Goal: Task Accomplishment & Management: Manage account settings

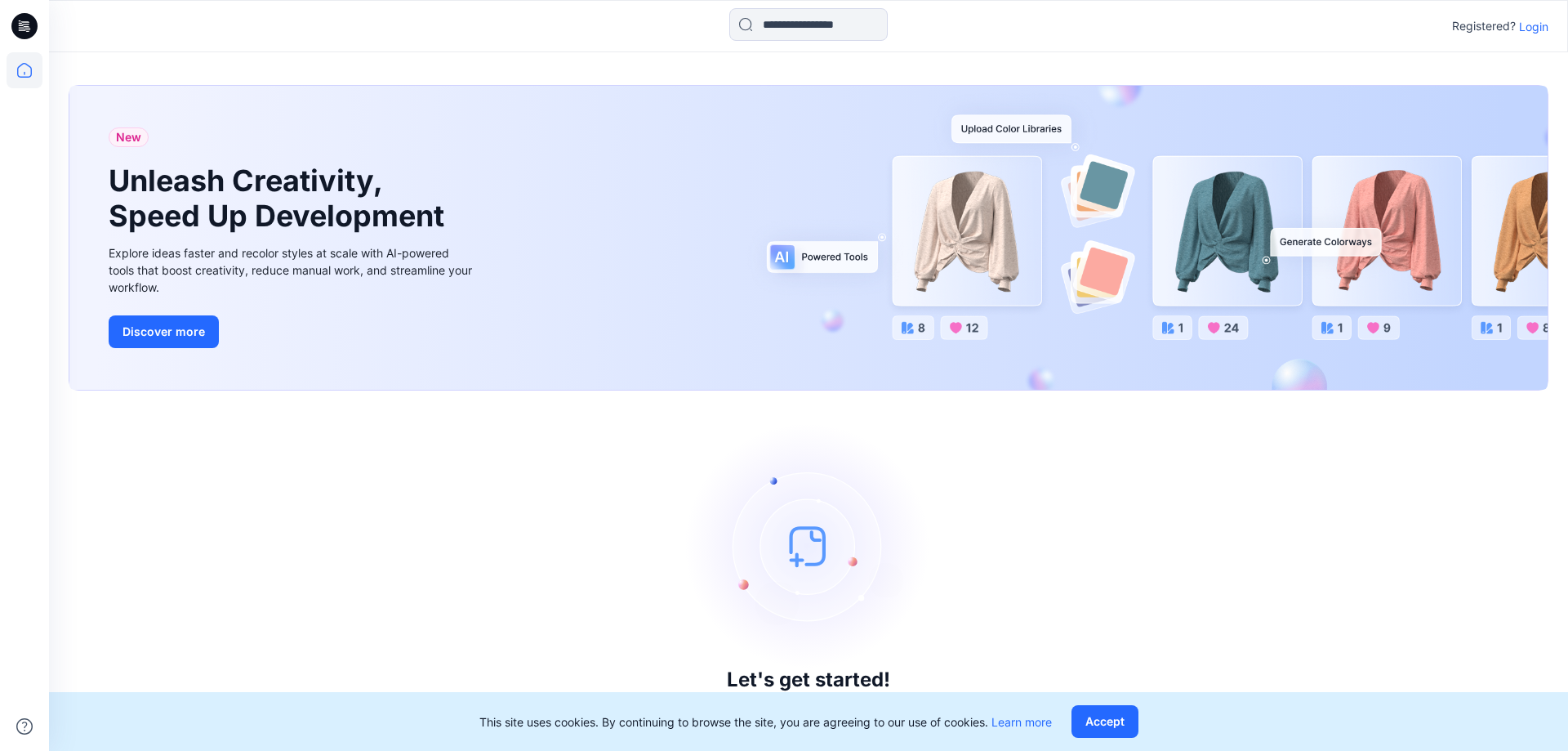
click at [1527, 26] on p "Login" at bounding box center [1534, 27] width 30 height 17
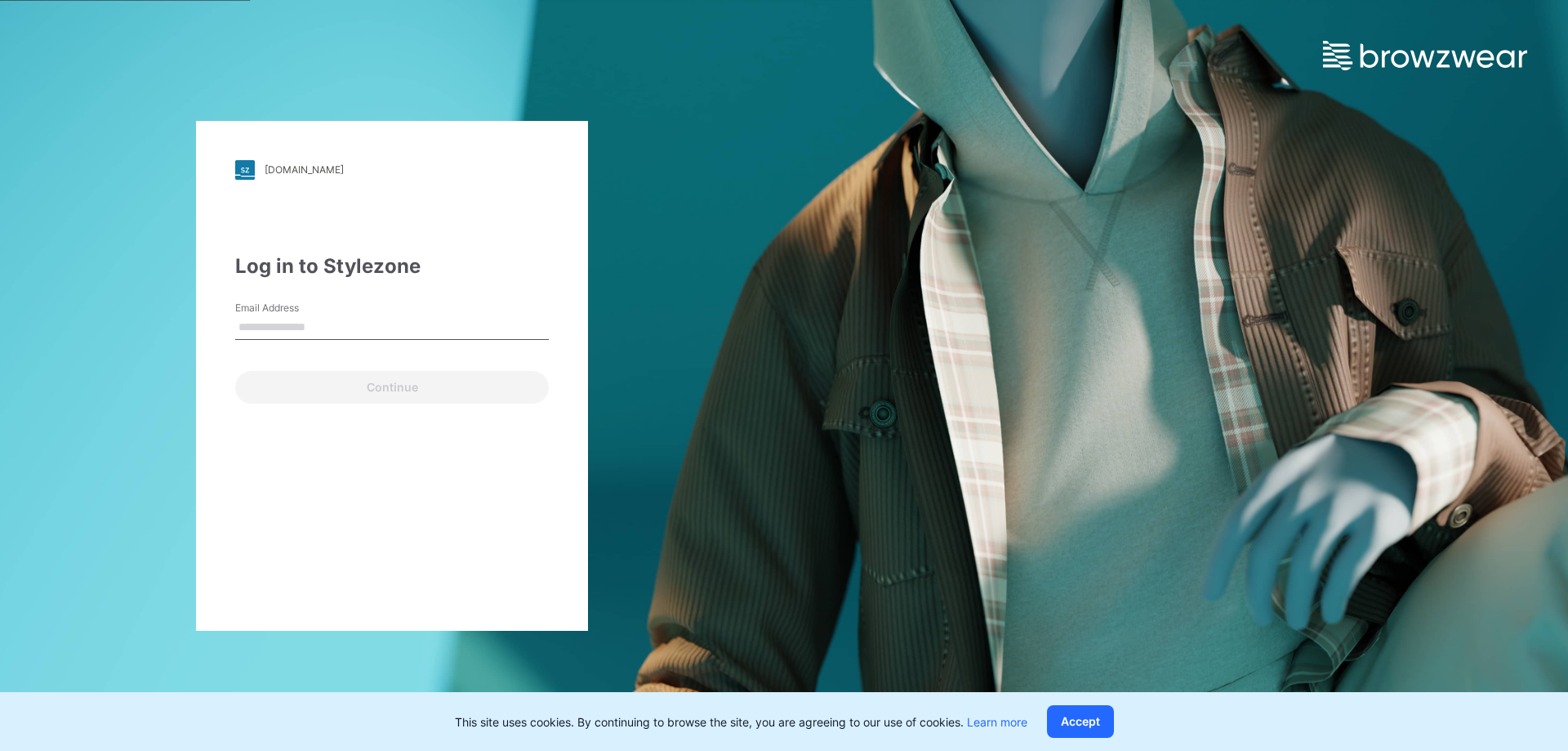
click at [345, 320] on input "Email Address" at bounding box center [392, 328] width 313 height 25
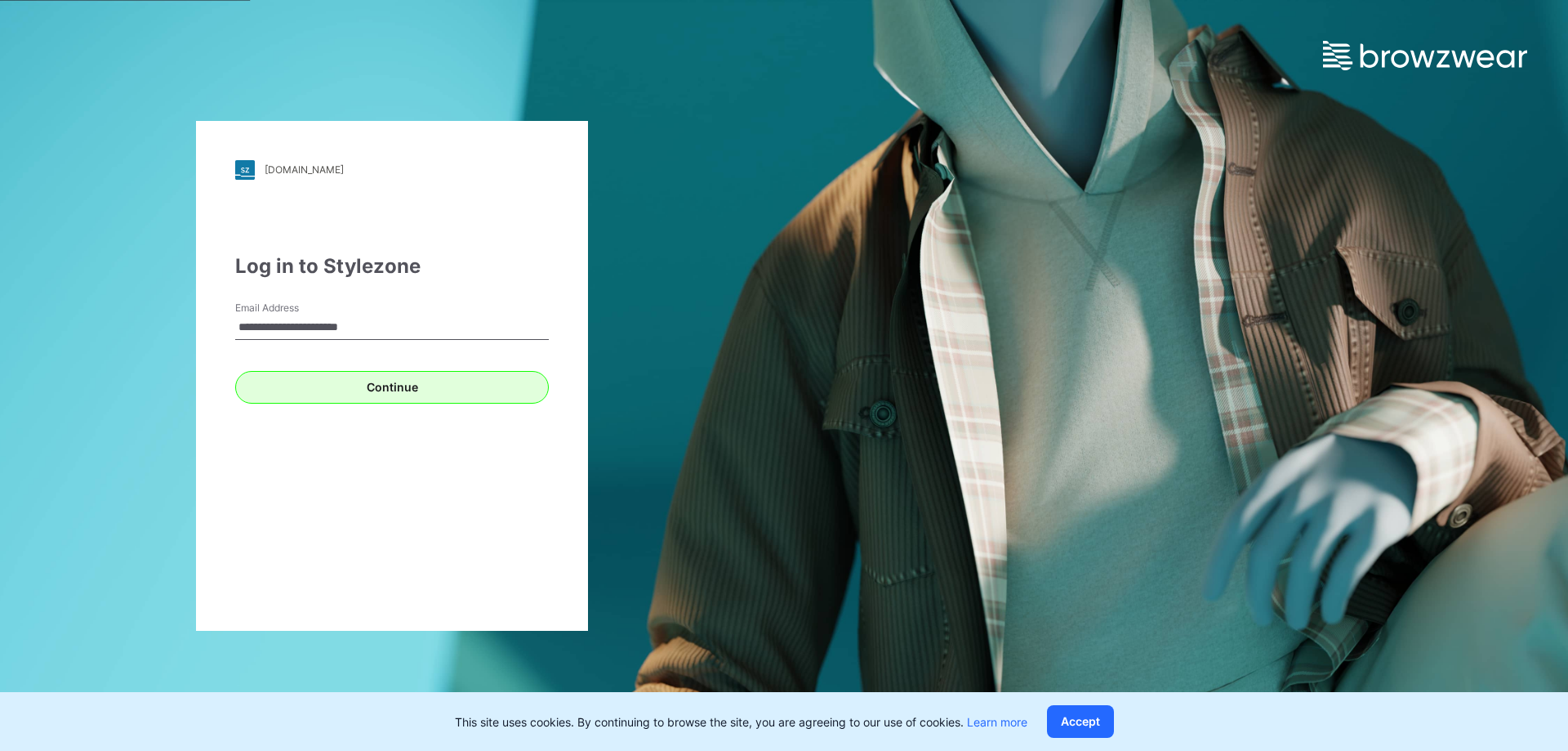
type input "**********"
click at [407, 387] on button "Continue" at bounding box center [392, 387] width 313 height 33
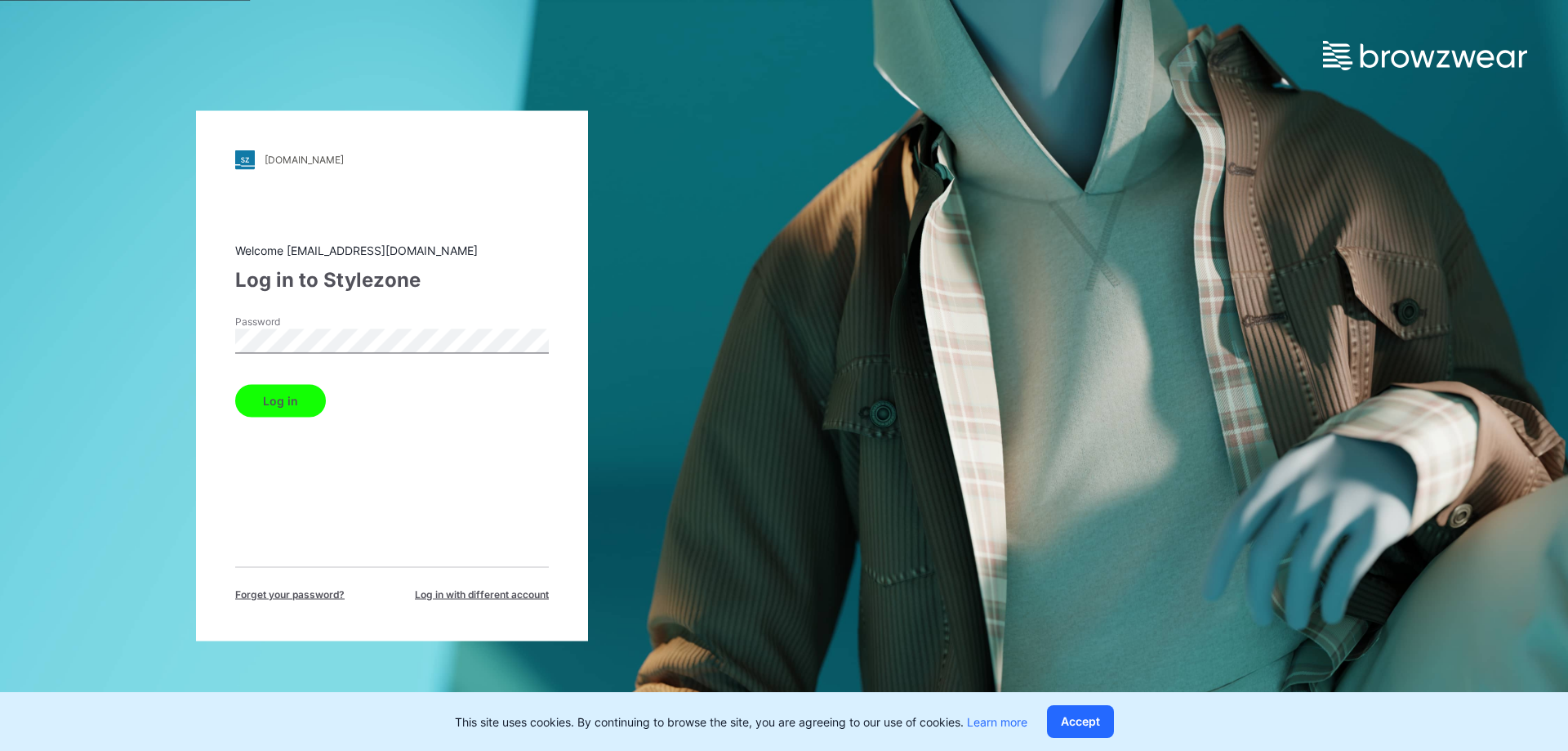
click at [312, 595] on span "Forget your password?" at bounding box center [290, 593] width 109 height 14
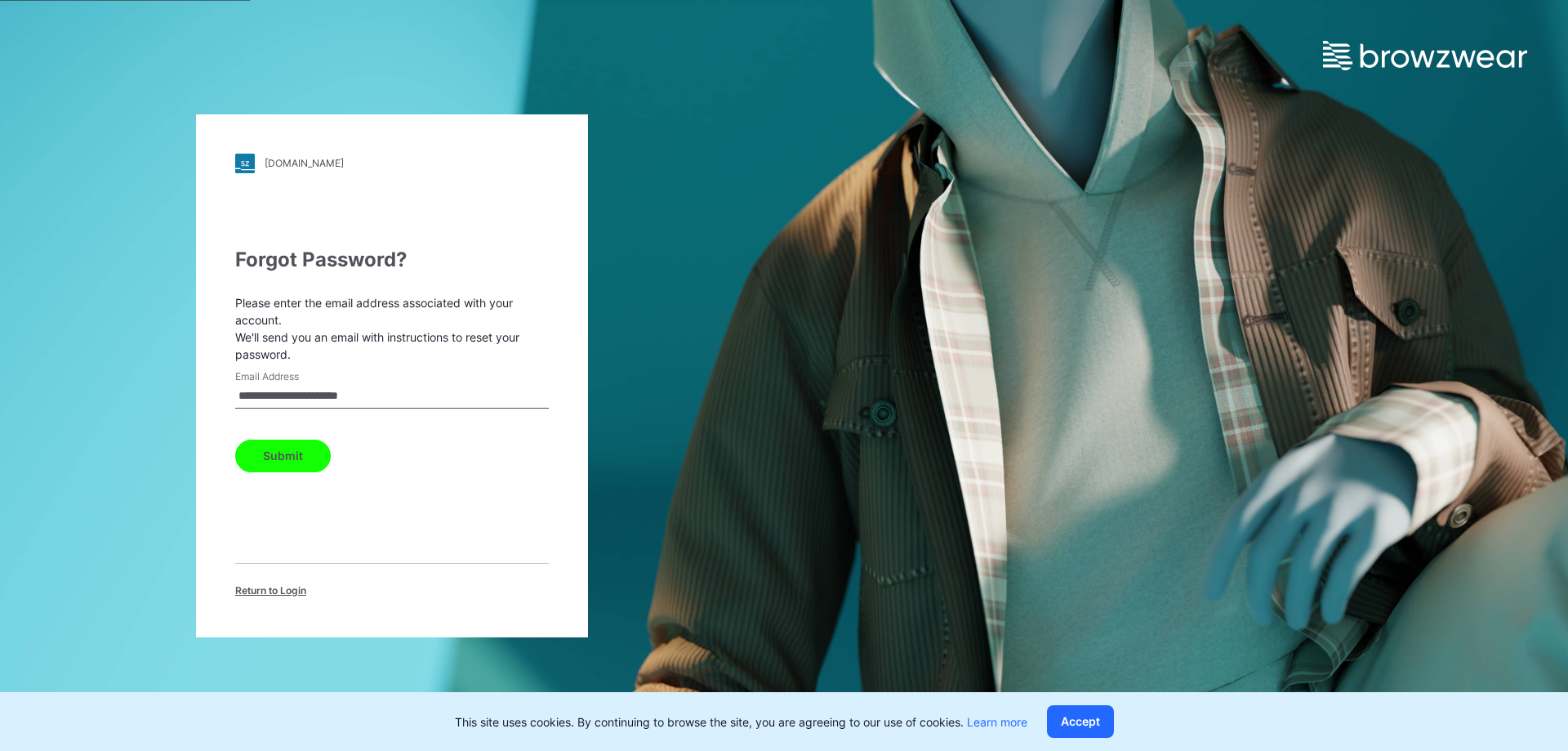
click at [291, 450] on button "Submit" at bounding box center [284, 456] width 96 height 33
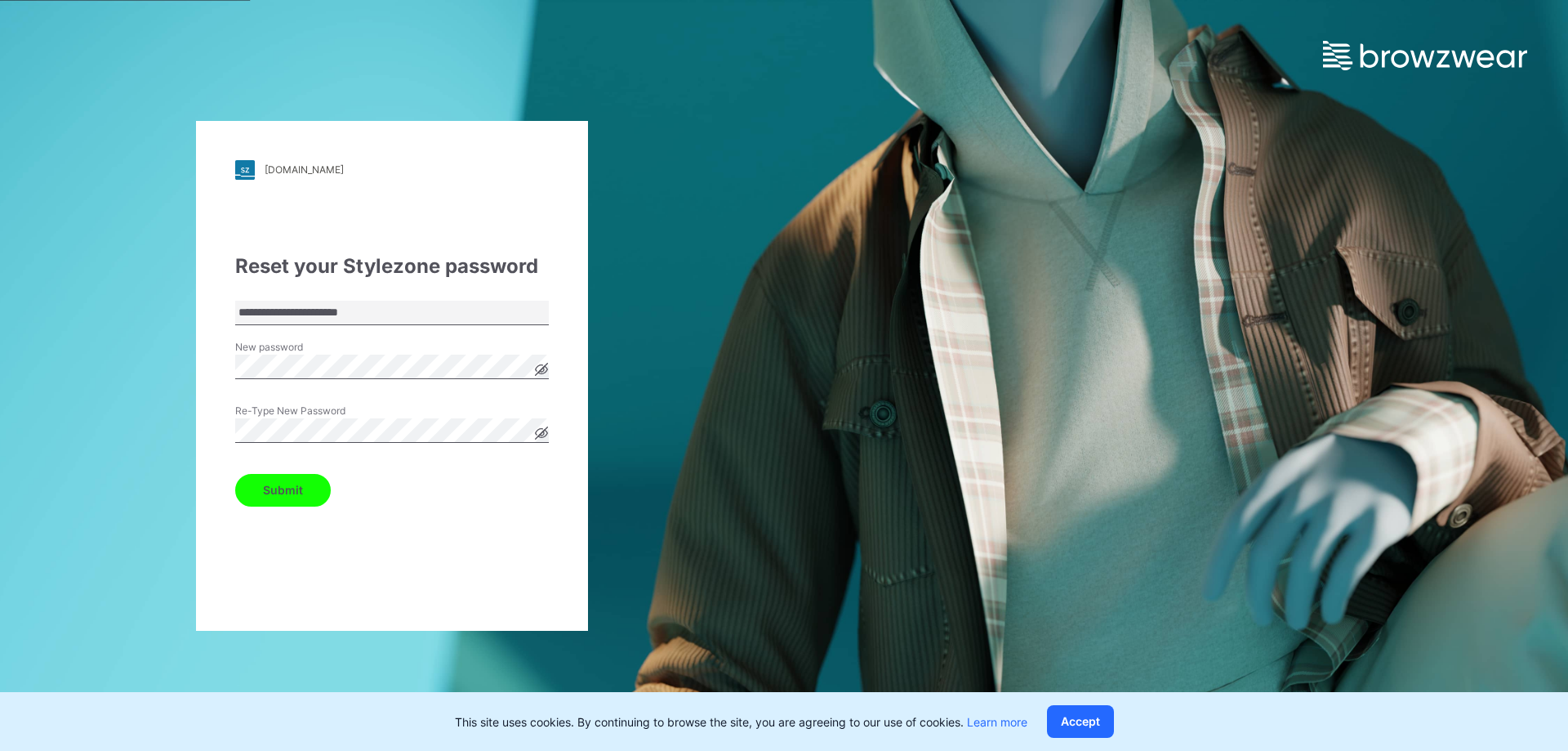
click at [303, 499] on button "Submit" at bounding box center [284, 490] width 96 height 33
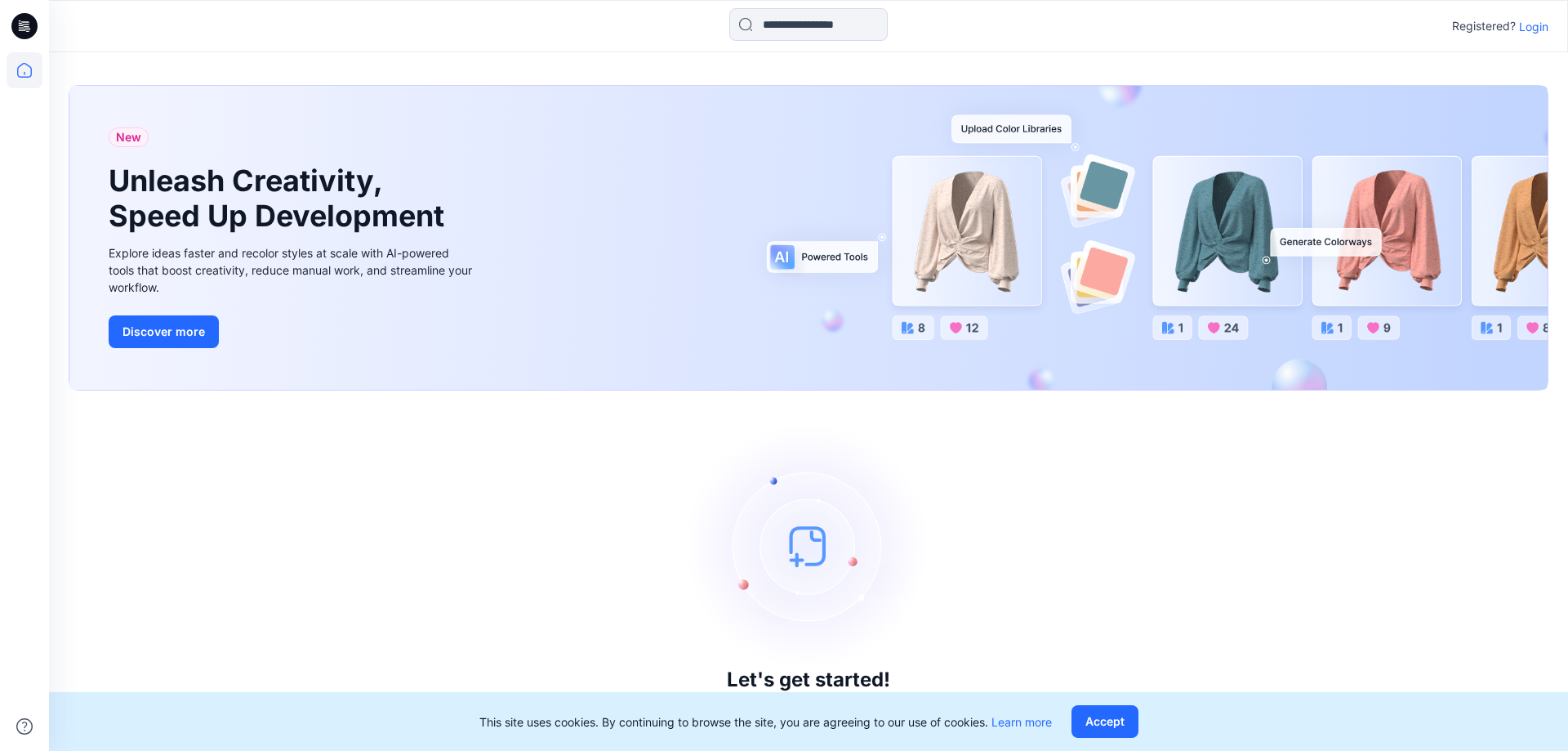
click at [1530, 26] on p "Login" at bounding box center [1534, 27] width 30 height 17
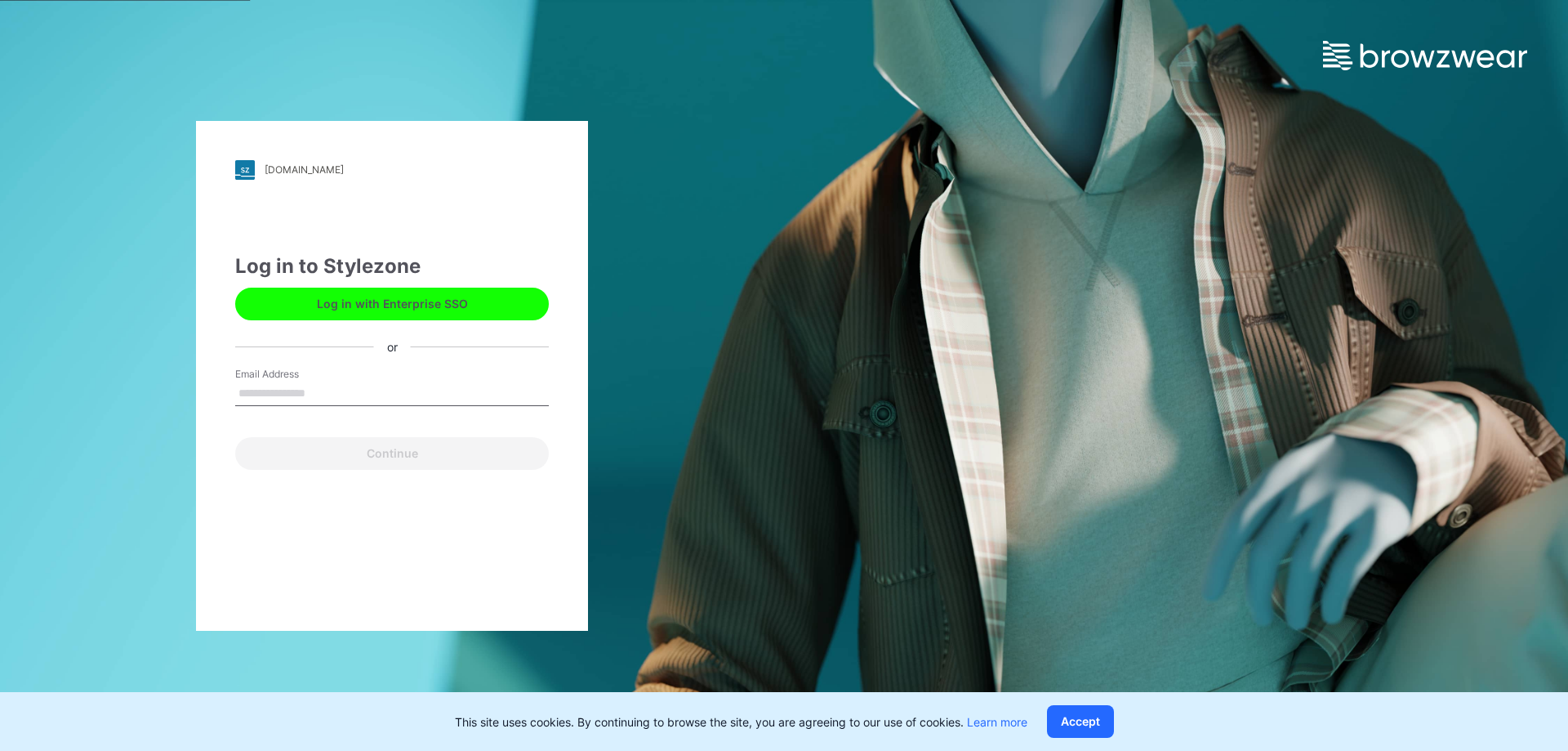
click at [305, 397] on input "Email Address" at bounding box center [392, 394] width 313 height 25
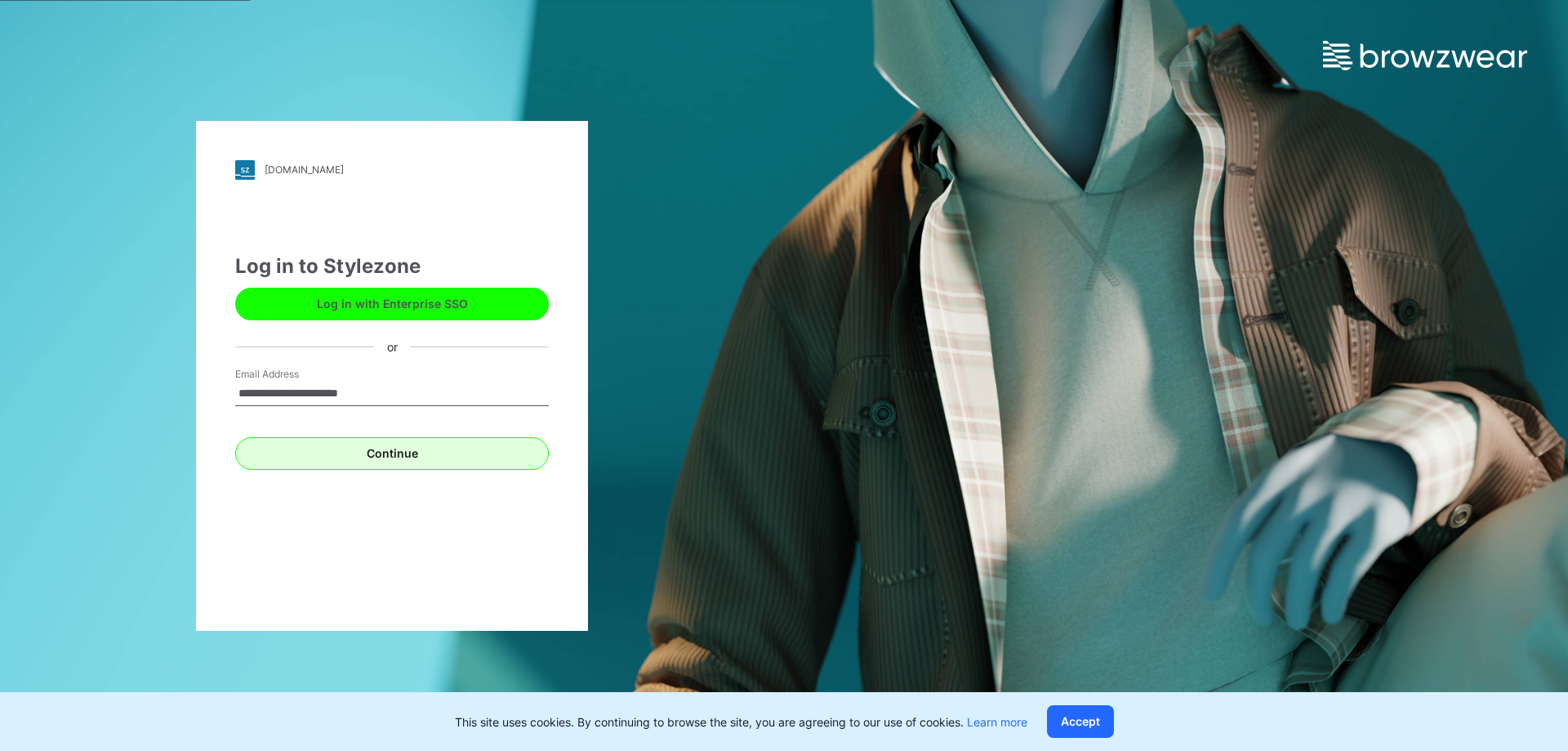
type input "**********"
click at [343, 450] on button "Continue" at bounding box center [392, 453] width 313 height 33
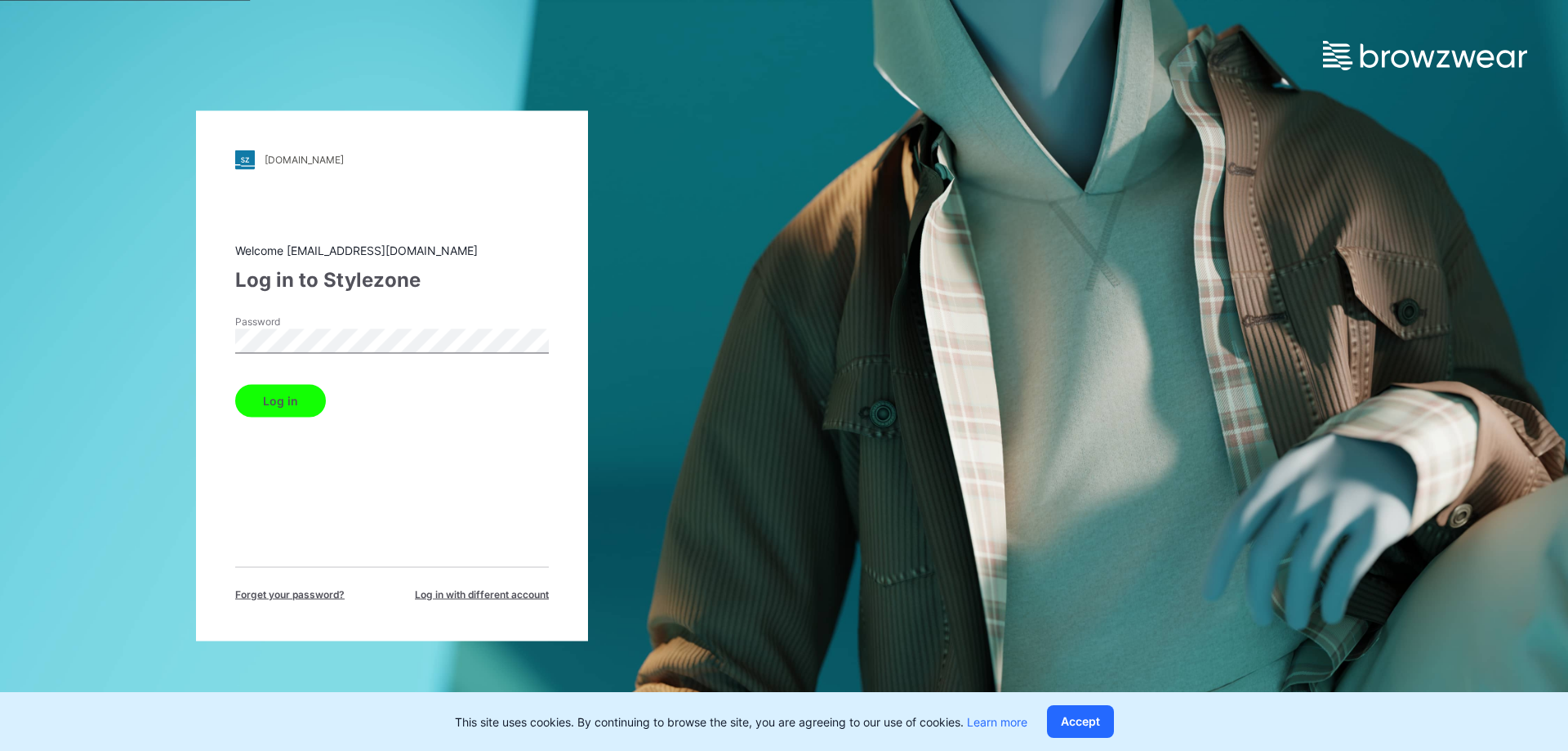
click at [283, 592] on span "Forget your password?" at bounding box center [290, 593] width 109 height 14
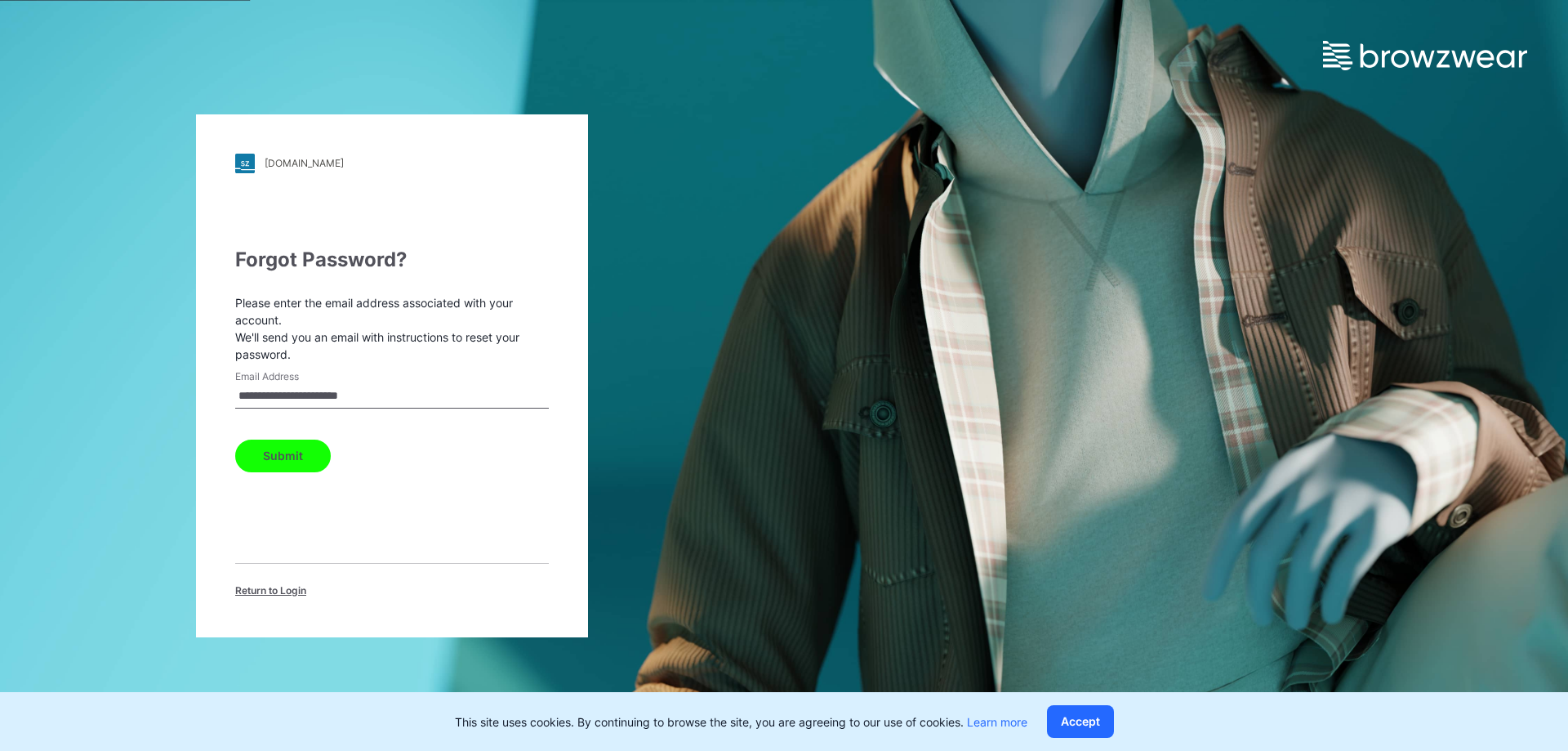
click at [281, 446] on button "Submit" at bounding box center [284, 456] width 96 height 33
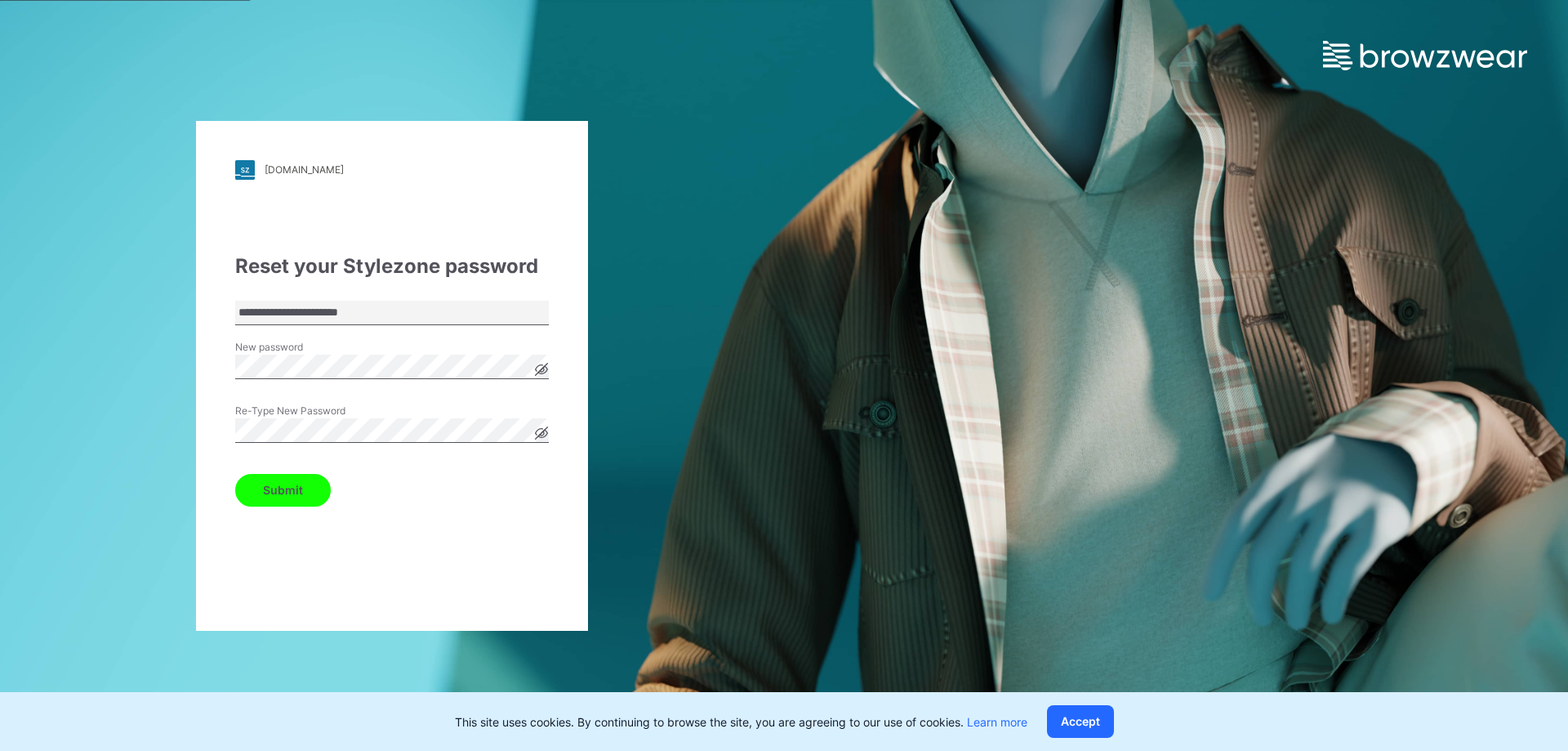
click at [306, 491] on button "Submit" at bounding box center [284, 490] width 96 height 33
